Goal: Navigation & Orientation: Find specific page/section

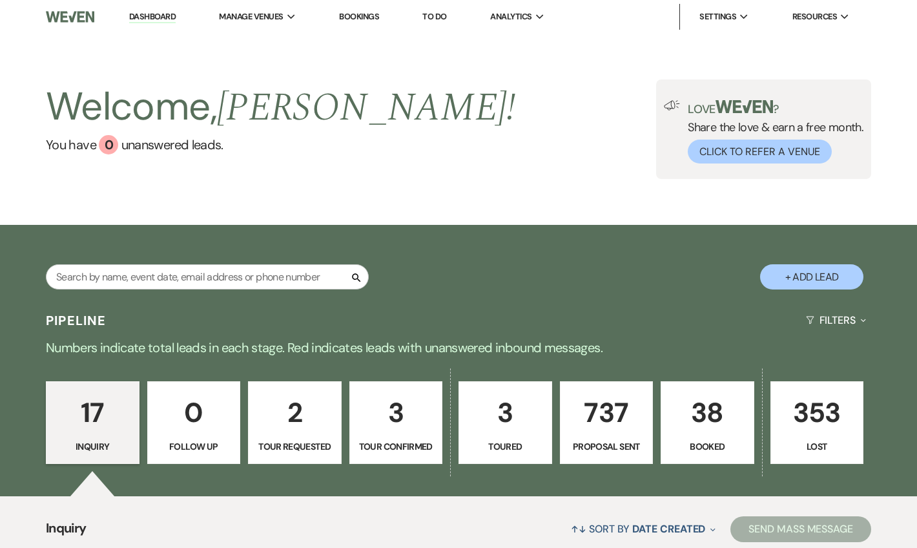
click at [140, 19] on link "Dashboard" at bounding box center [152, 17] width 47 height 12
click at [164, 12] on link "Dashboard" at bounding box center [152, 17] width 47 height 12
